Goal: Task Accomplishment & Management: Manage account settings

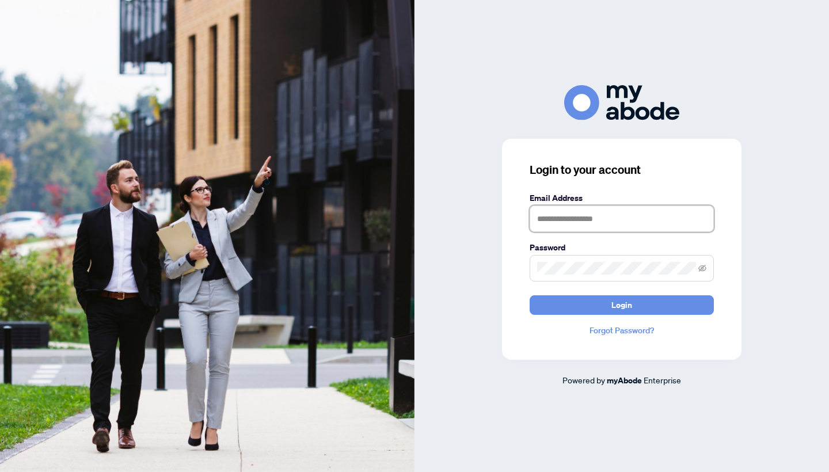
type input "**********"
click at [602, 297] on button "Login" at bounding box center [622, 305] width 184 height 20
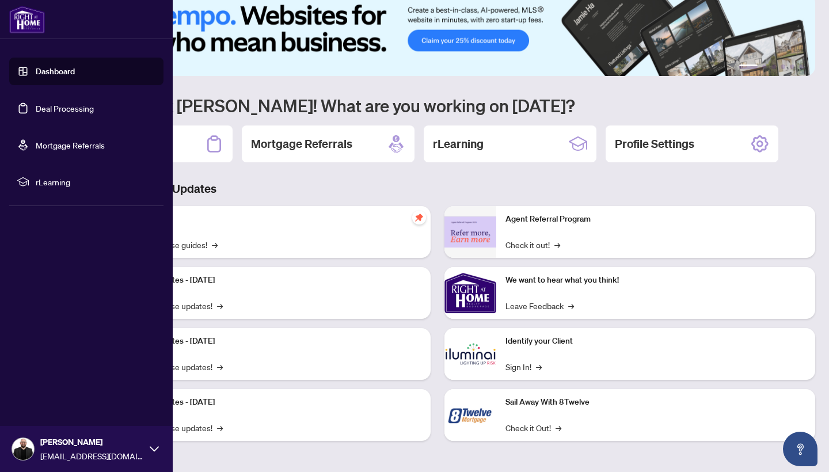
click at [76, 109] on link "Deal Processing" at bounding box center [65, 108] width 58 height 10
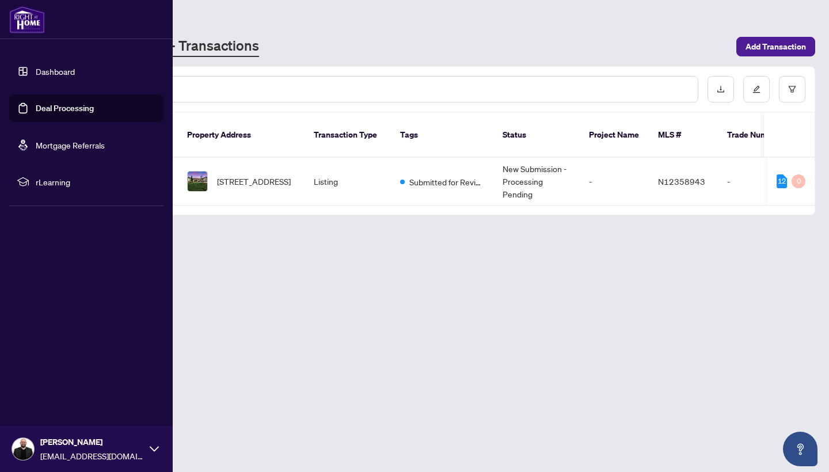
click at [36, 71] on link "Dashboard" at bounding box center [55, 71] width 39 height 10
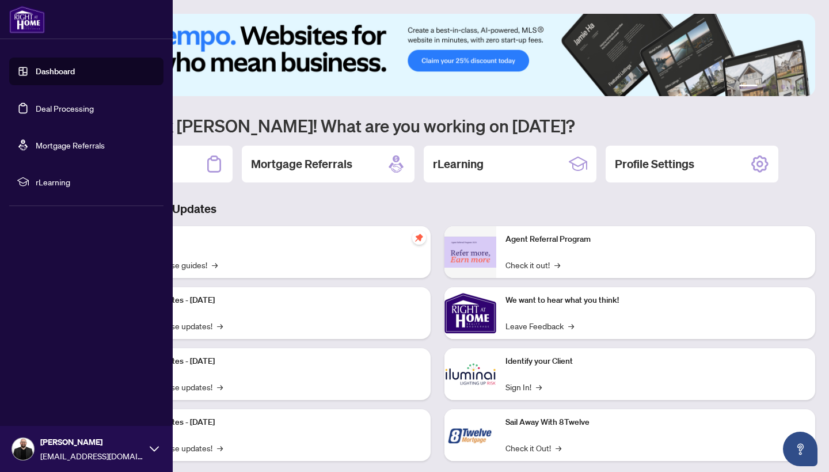
click at [148, 449] on div "[PERSON_NAME] [EMAIL_ADDRESS][DOMAIN_NAME]" at bounding box center [86, 449] width 173 height 46
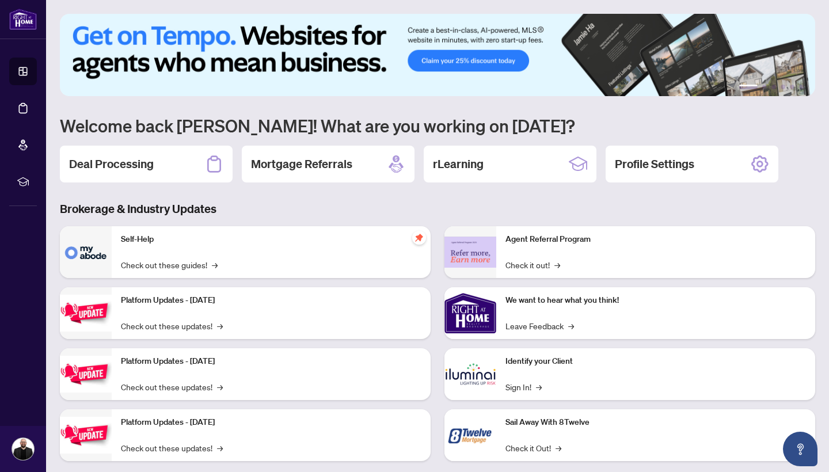
click at [443, 59] on img at bounding box center [437, 55] width 755 height 82
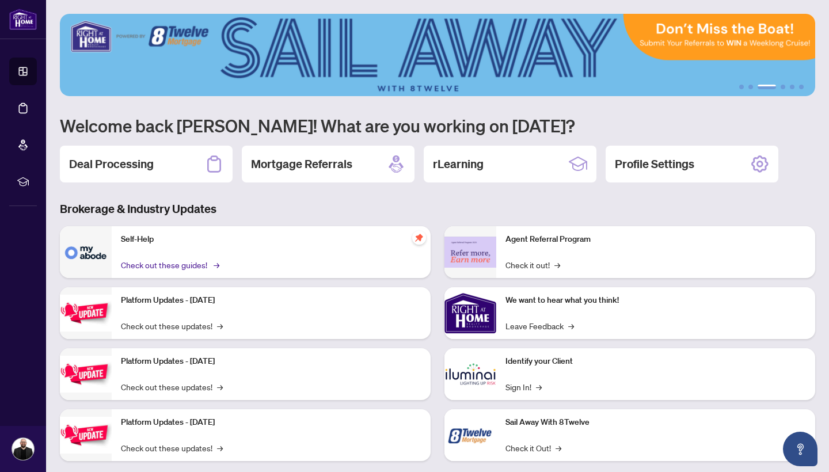
click at [188, 267] on link "Check out these guides! →" at bounding box center [169, 265] width 97 height 13
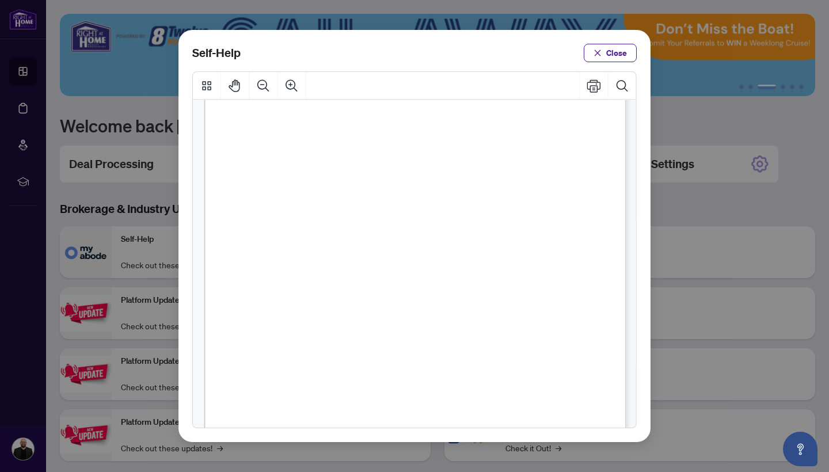
scroll to position [101, 0]
click at [595, 48] on span "button" at bounding box center [598, 53] width 8 height 18
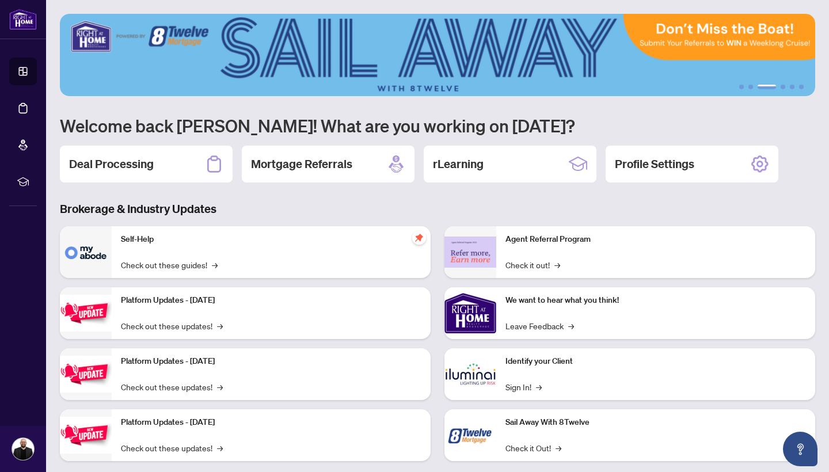
scroll to position [0, 0]
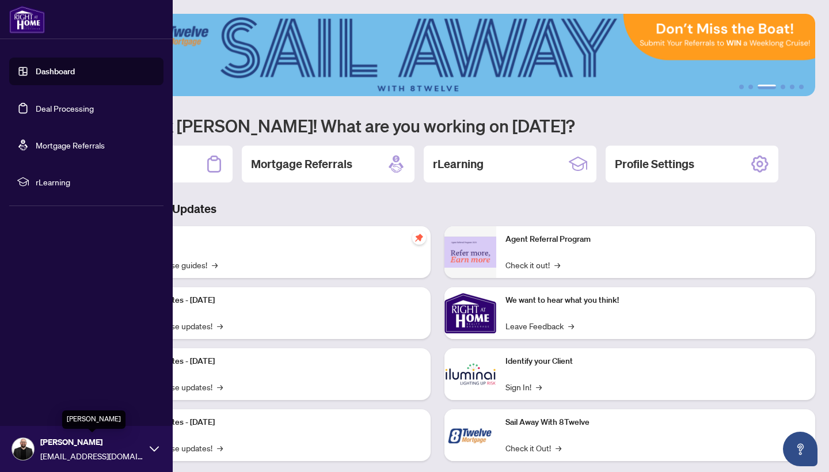
click at [93, 442] on span "[PERSON_NAME]" at bounding box center [92, 442] width 104 height 13
click at [60, 381] on button "Logout" at bounding box center [86, 381] width 154 height 20
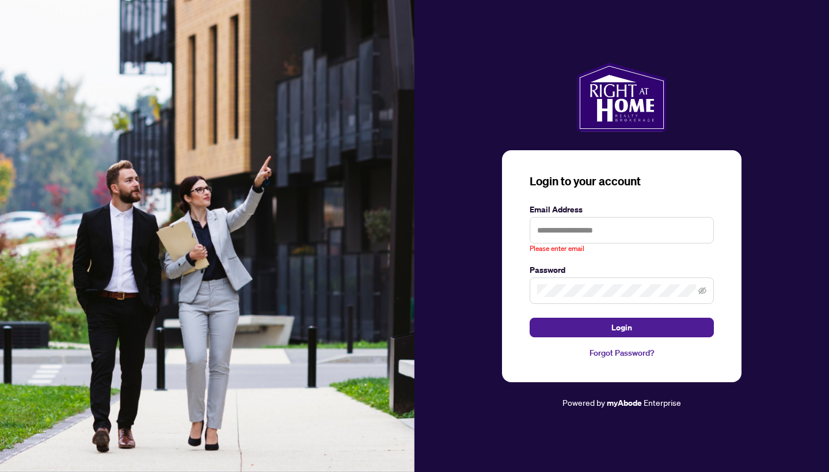
drag, startPoint x: 671, startPoint y: 93, endPoint x: 570, endPoint y: 79, distance: 101.7
click at [570, 79] on div at bounding box center [622, 97] width 415 height 69
